Goal: Use online tool/utility

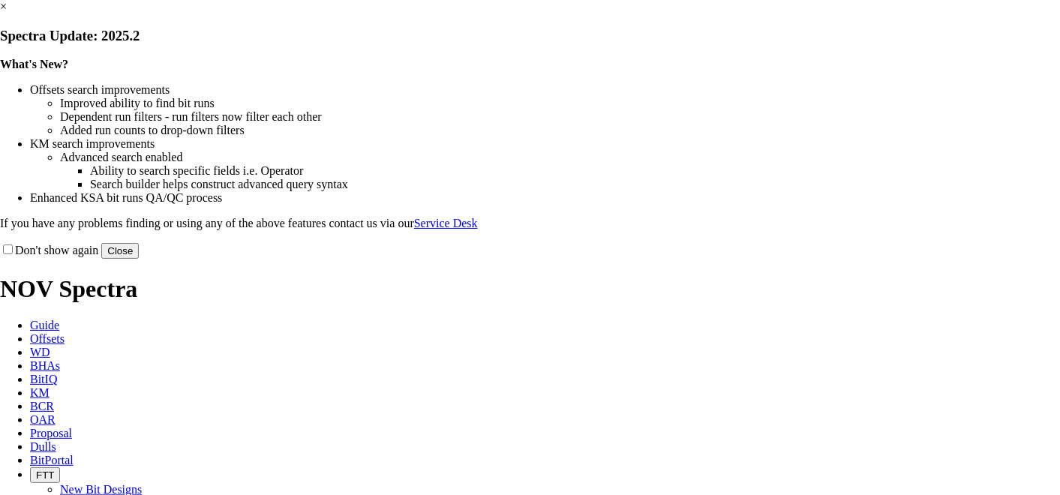
click at [139, 259] on button "Close" at bounding box center [119, 251] width 37 height 16
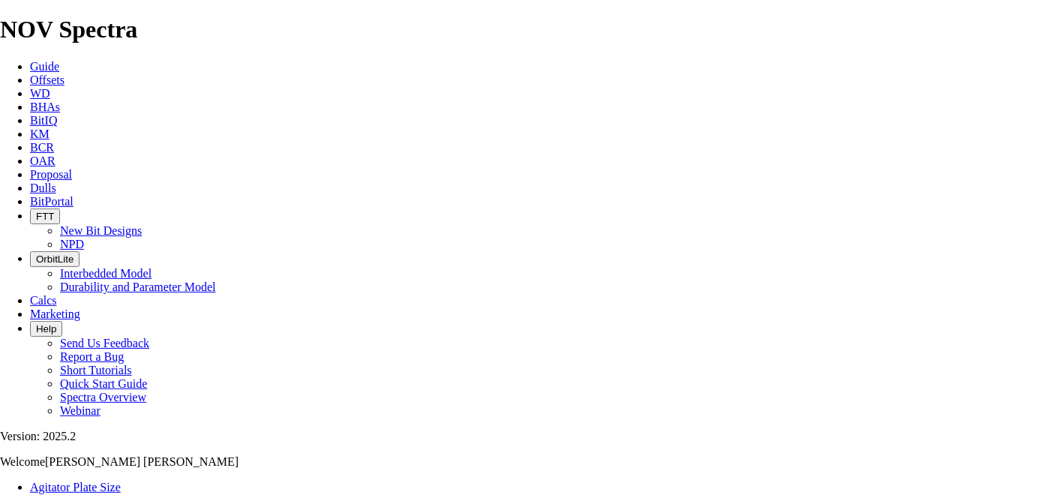
type input "16"
type input "1050"
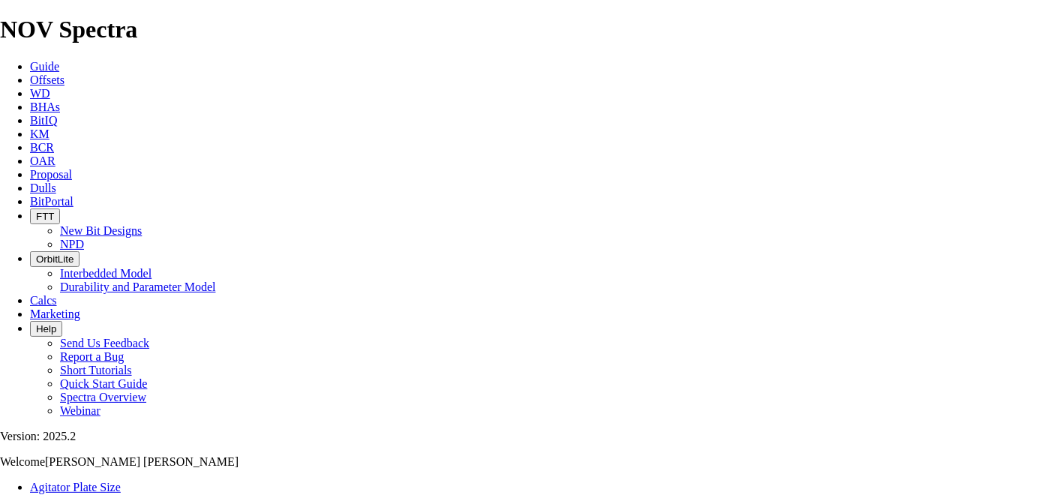
type input "10"
type input "4"
select select "number:15"
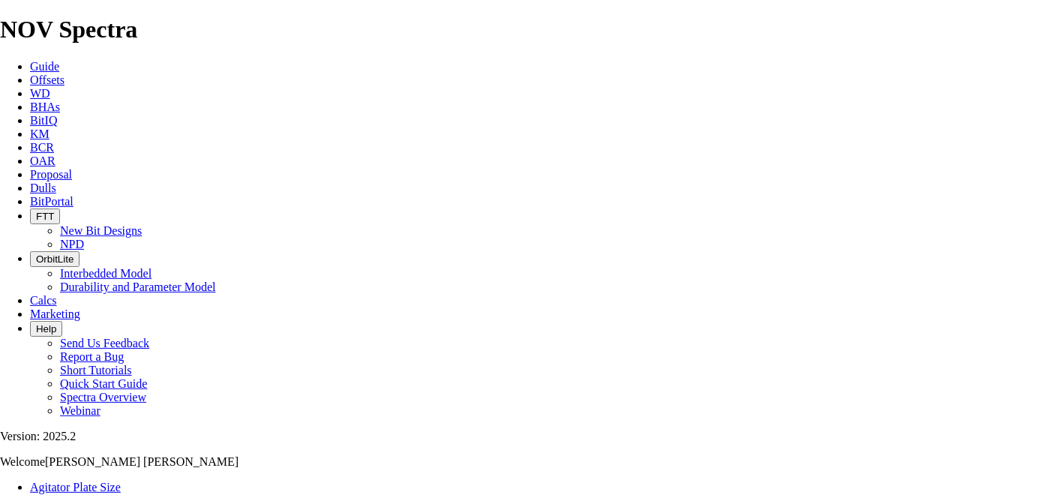
select select "number:15"
select select "number:16"
